Goal: Transaction & Acquisition: Register for event/course

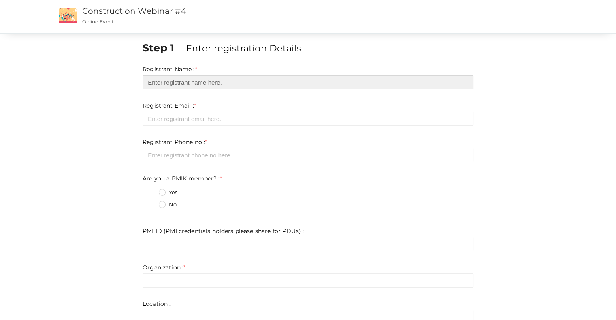
click at [221, 83] on input "text" at bounding box center [308, 82] width 331 height 14
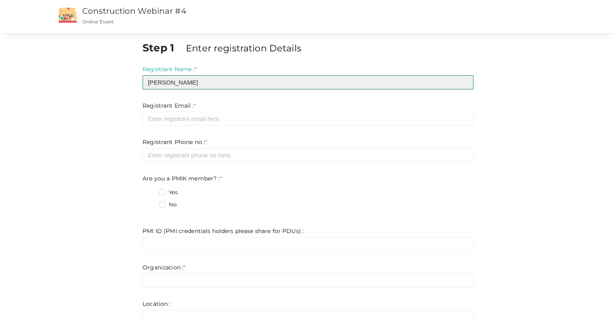
type input "[PERSON_NAME]"
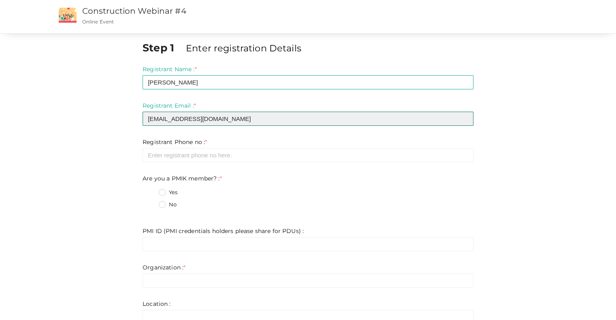
type input "[EMAIL_ADDRESS][DOMAIN_NAME]"
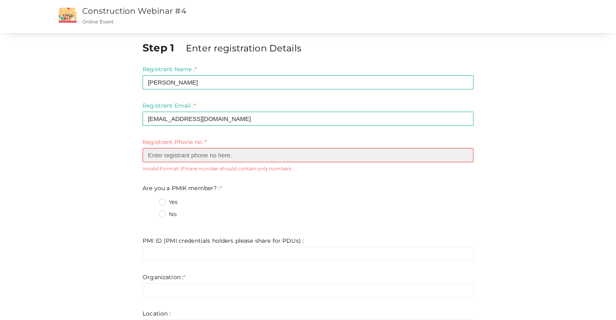
type input "0"
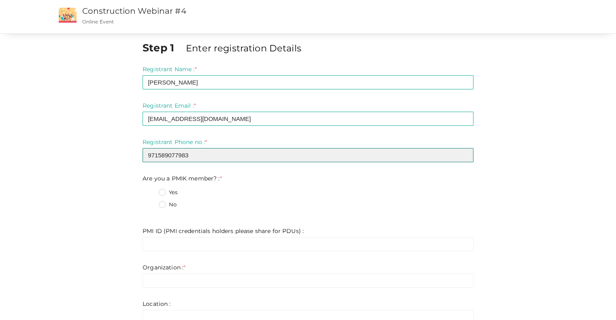
type input "971589077983"
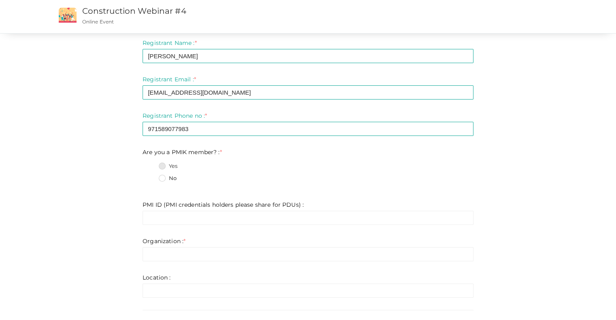
scroll to position [40, 0]
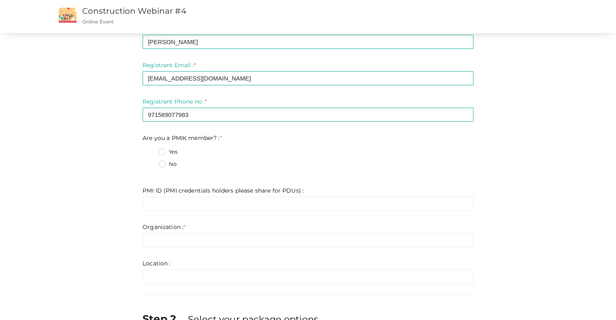
click at [169, 165] on label "No" at bounding box center [168, 164] width 18 height 8
click at [151, 162] on member\?\+1 "No" at bounding box center [151, 162] width 0 height 0
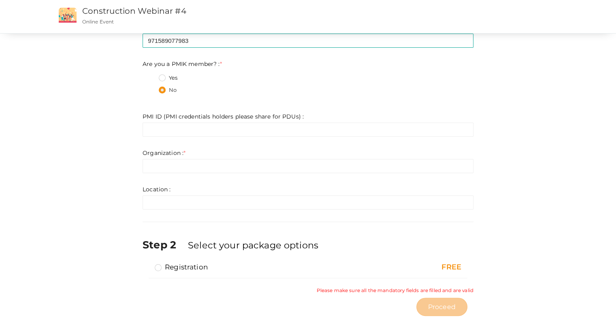
scroll to position [121, 0]
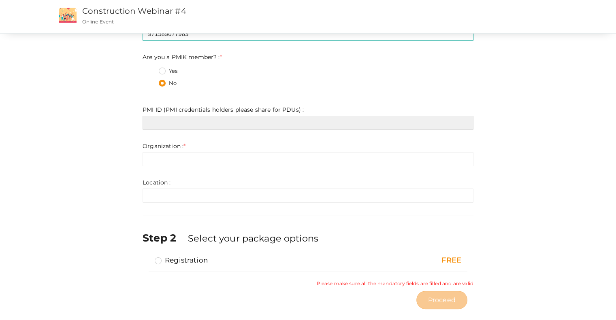
click at [166, 122] on input "text" at bounding box center [308, 123] width 331 height 14
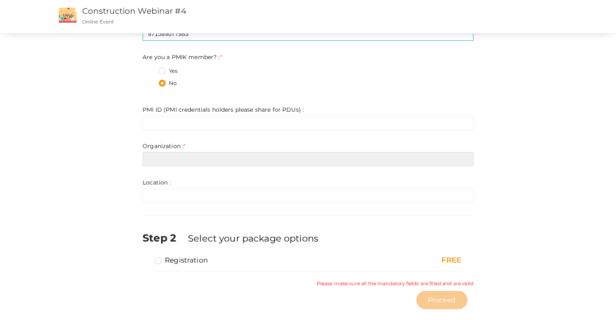
click at [270, 161] on input "text" at bounding box center [308, 159] width 331 height 14
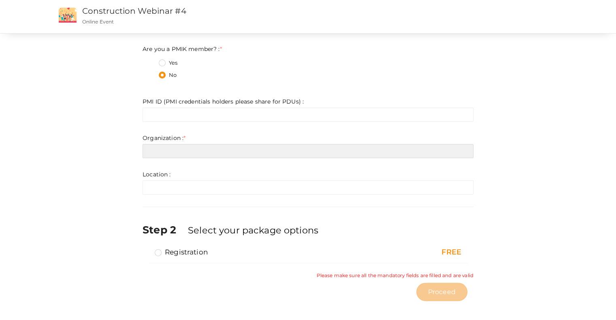
scroll to position [134, 0]
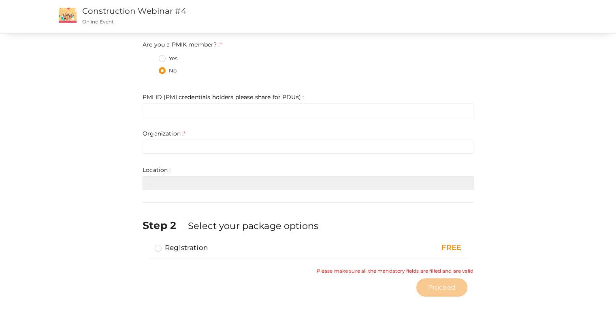
click at [268, 179] on input "text" at bounding box center [308, 183] width 331 height 14
type input "Abudhabi"
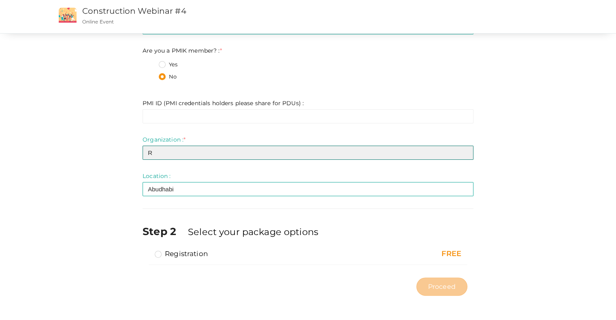
scroll to position [127, 0]
type input "RAY International Electrical Contracting & Maintenance LLC"
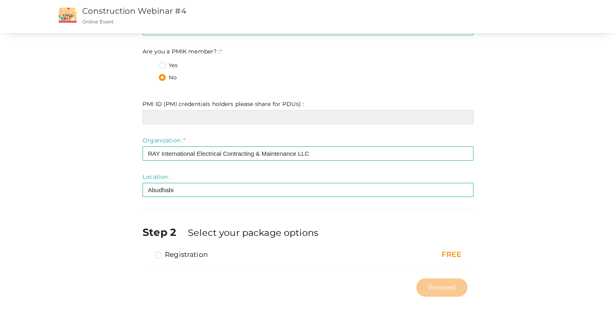
paste input "10853336"
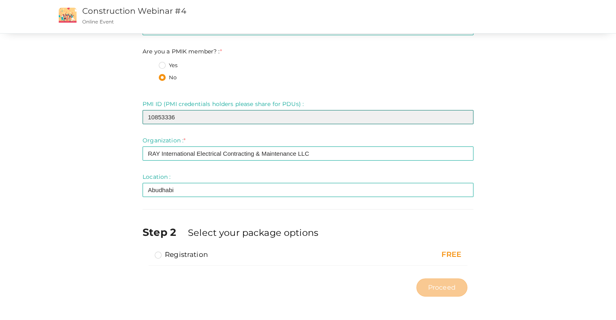
type input "10853336"
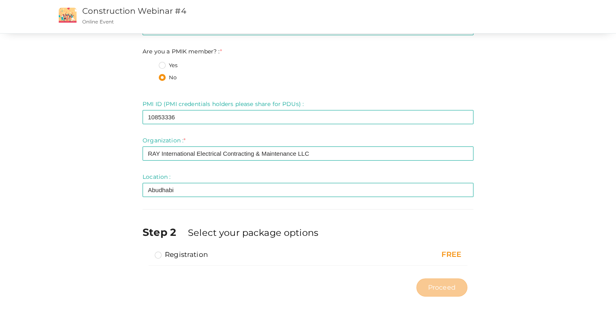
click at [159, 254] on label "Registration" at bounding box center [181, 255] width 53 height 10
click at [147, 251] on input "Registration" at bounding box center [147, 251] width 0 height 0
click at [451, 287] on span "Proceed" at bounding box center [442, 287] width 28 height 9
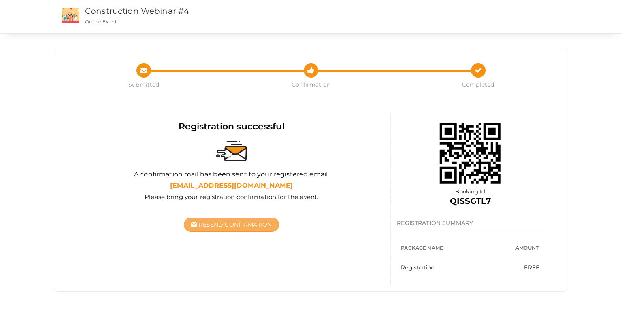
click at [219, 223] on span "Resend Confirmation" at bounding box center [234, 224] width 73 height 7
click at [96, 10] on link "Construction Webinar #4" at bounding box center [137, 11] width 104 height 10
